Goal: Task Accomplishment & Management: Use online tool/utility

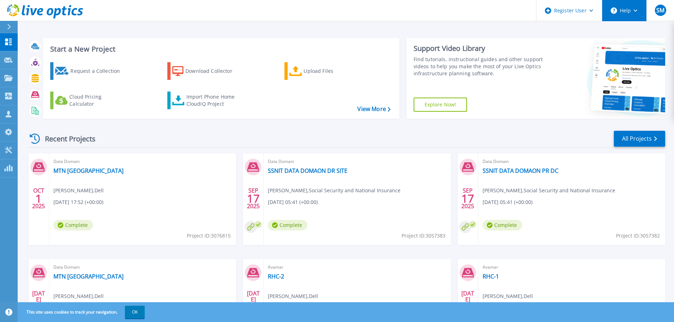
click at [641, 11] on button "Help" at bounding box center [624, 10] width 44 height 21
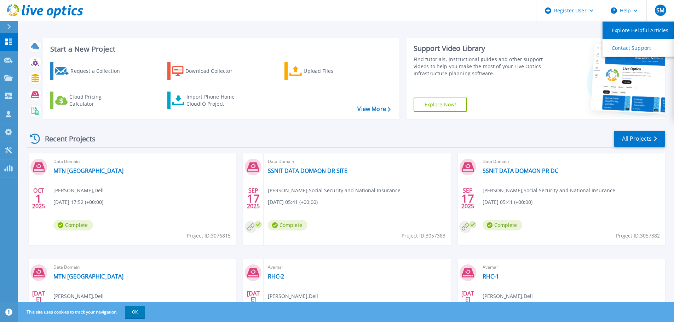
click at [650, 34] on link "Explore Helpful Articles" at bounding box center [642, 30] width 79 height 17
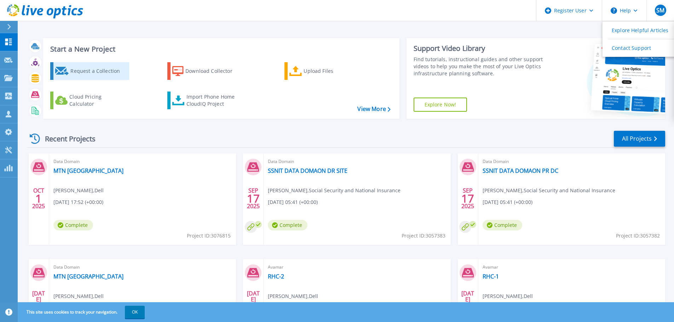
click at [106, 73] on div "Request a Collection" at bounding box center [98, 71] width 57 height 14
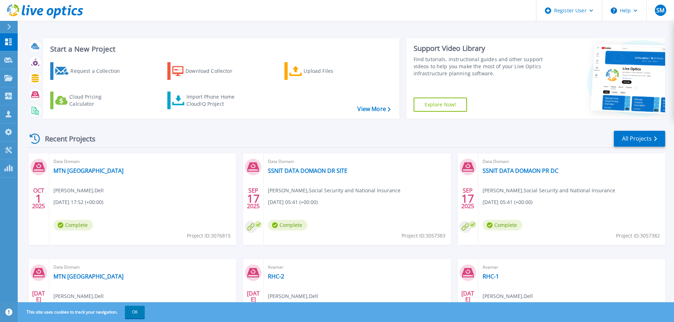
click at [411, 176] on div "Data Domain SSNIT DATA DOMAON DR SITE Bartholomew Naalah , Social Security and …" at bounding box center [357, 200] width 187 height 92
click at [24, 98] on p "Collectors" at bounding box center [29, 96] width 23 height 18
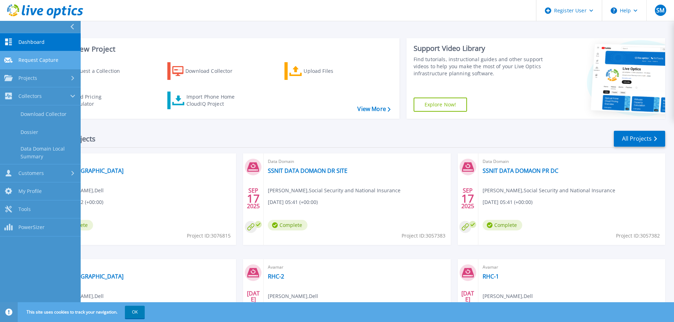
click at [45, 63] on span "Request Capture" at bounding box center [38, 60] width 40 height 6
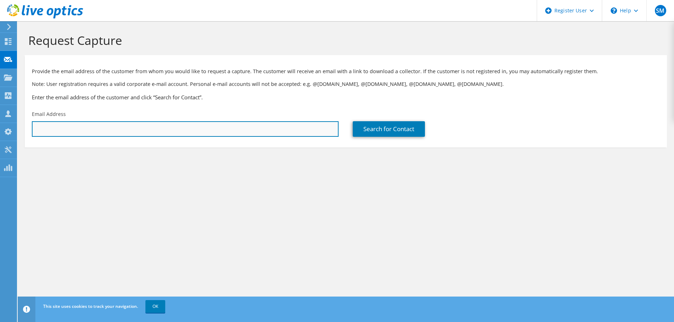
click at [63, 132] on input "text" at bounding box center [185, 129] width 307 height 16
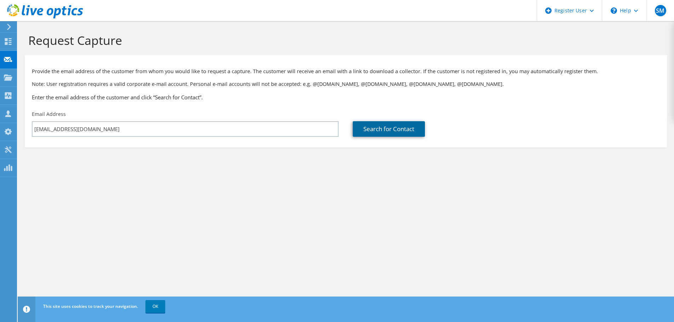
click at [408, 132] on link "Search for Contact" at bounding box center [389, 129] width 72 height 16
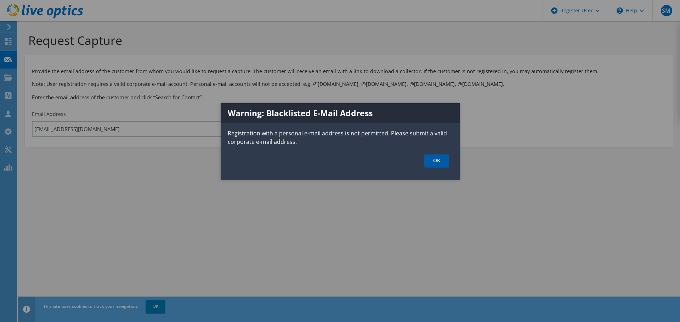
click at [434, 156] on link "OK" at bounding box center [436, 161] width 25 height 13
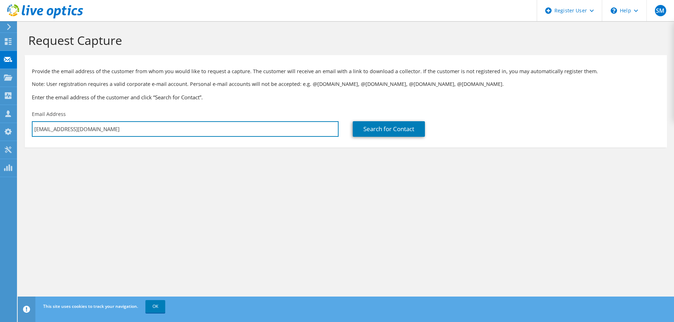
drag, startPoint x: 103, startPoint y: 130, endPoint x: -125, endPoint y: 126, distance: 228.7
click at [0, 126] on html "SM Dell User Srood Merza Srood.Merza@dell.com Dell My Profile Log Out \n Help E…" at bounding box center [337, 161] width 674 height 322
type input "srood.merza@dell.com"
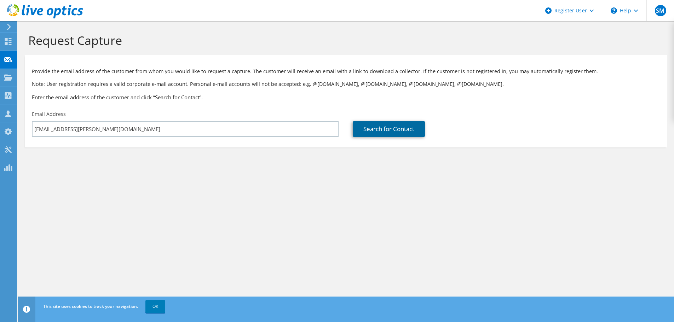
click at [379, 131] on link "Search for Contact" at bounding box center [389, 129] width 72 height 16
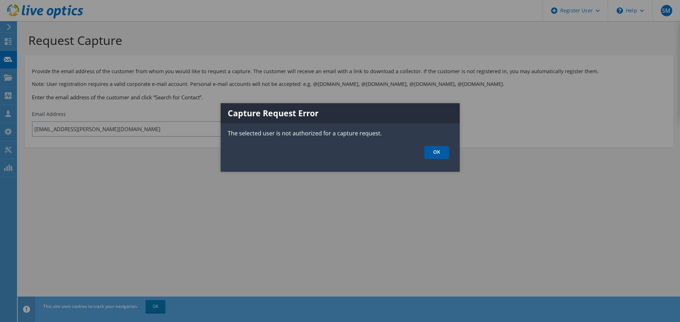
click at [441, 153] on link "OK" at bounding box center [436, 152] width 25 height 13
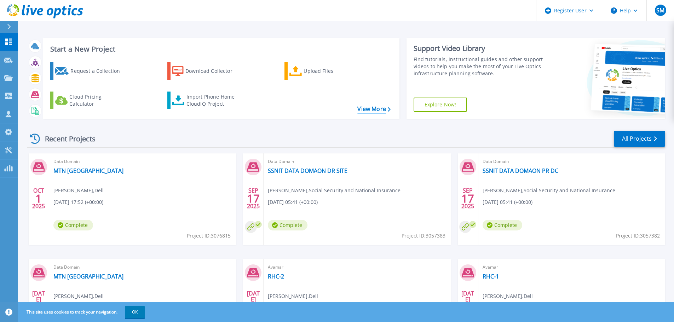
click at [373, 108] on link "View More" at bounding box center [374, 109] width 33 height 7
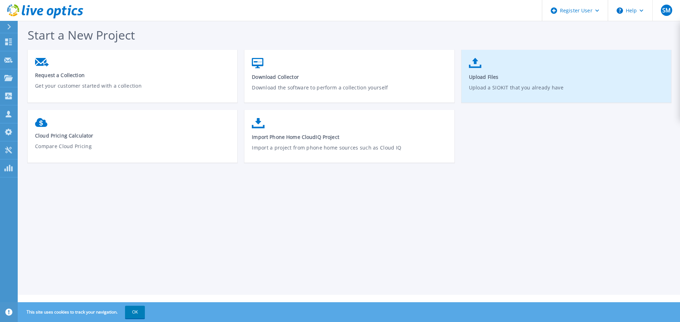
click at [504, 86] on p "Upload a SIOKIT that you already have" at bounding box center [566, 92] width 195 height 16
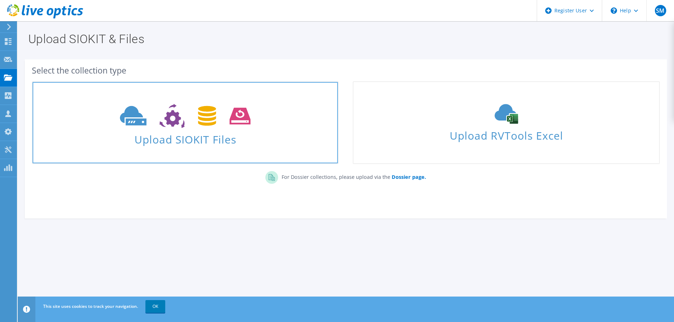
click at [149, 115] on icon at bounding box center [185, 116] width 131 height 24
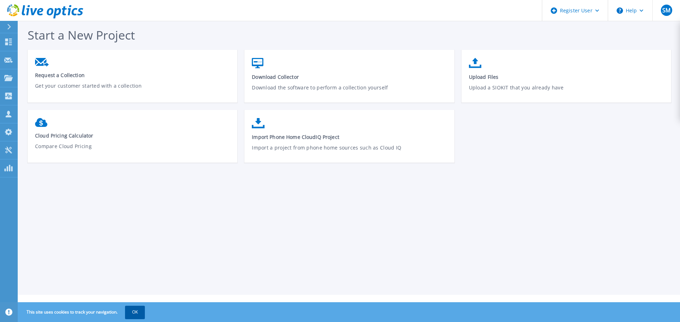
click at [135, 308] on button "OK" at bounding box center [135, 312] width 20 height 13
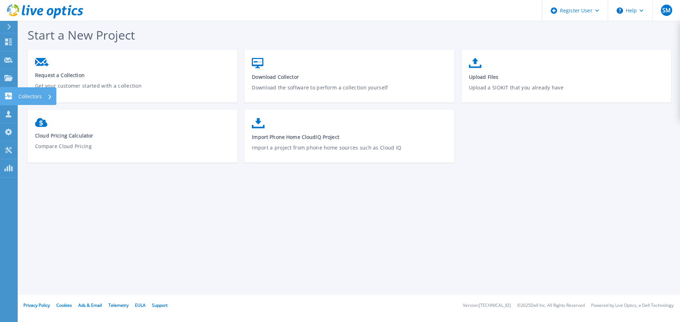
click at [10, 99] on icon at bounding box center [8, 96] width 7 height 7
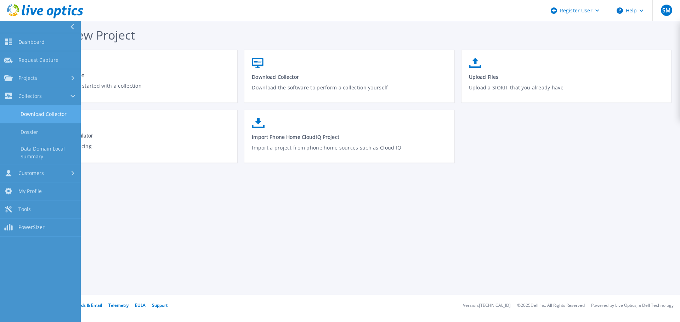
click at [64, 117] on link "Download Collector" at bounding box center [40, 114] width 81 height 18
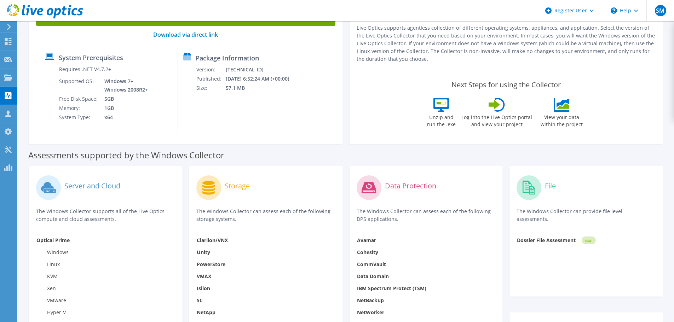
scroll to position [106, 0]
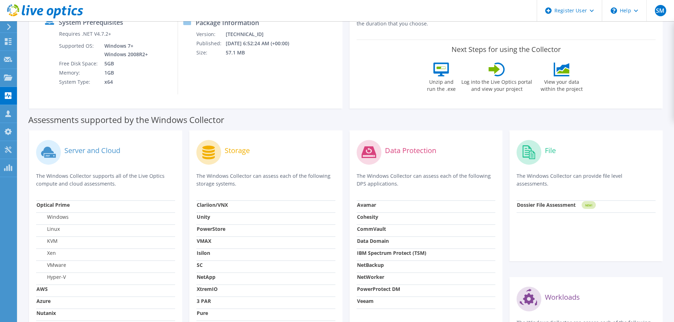
click at [380, 266] on strong "NetBackup" at bounding box center [370, 265] width 27 height 7
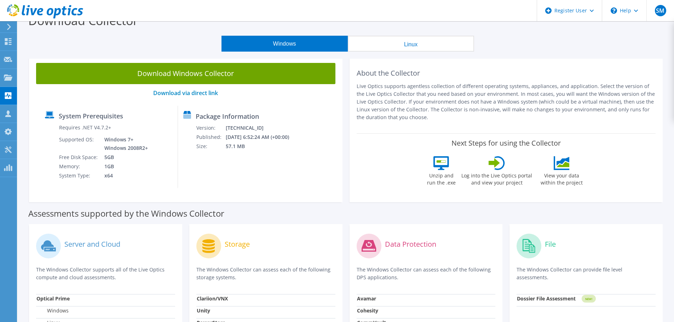
scroll to position [0, 0]
